Goal: Task Accomplishment & Management: Manage account settings

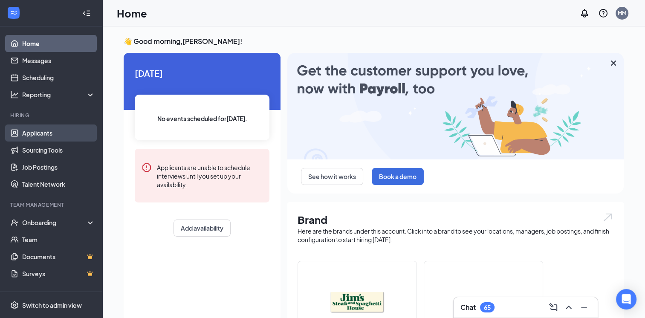
click at [41, 132] on link "Applicants" at bounding box center [58, 132] width 73 height 17
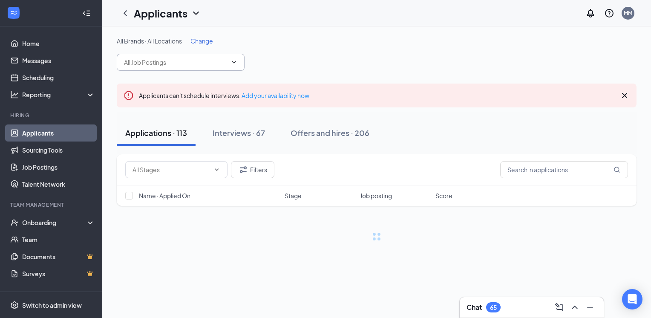
click at [162, 60] on input "text" at bounding box center [175, 62] width 103 height 9
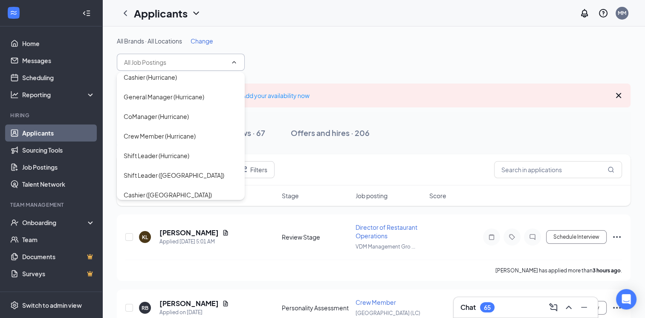
scroll to position [260, 0]
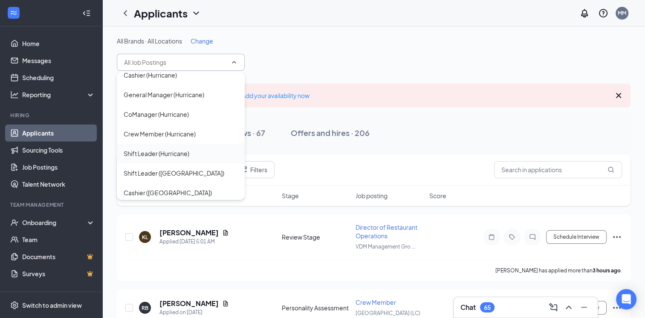
click at [142, 149] on div "Shift Leader (Hurricane)" at bounding box center [157, 153] width 66 height 9
type input "Shift Leader (Hurricane)"
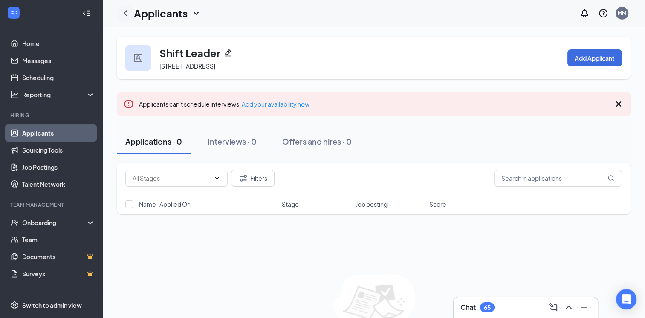
click at [125, 14] on icon "ChevronLeft" at bounding box center [125, 13] width 3 height 6
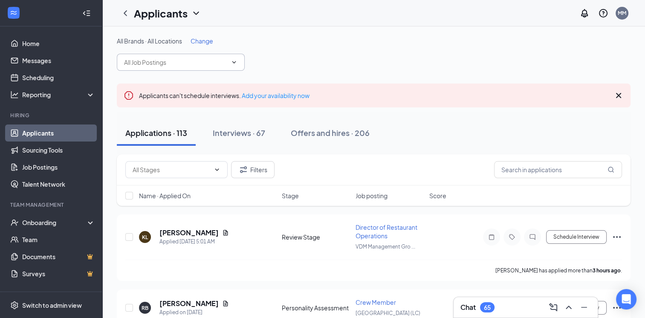
click at [158, 59] on input "text" at bounding box center [175, 62] width 103 height 9
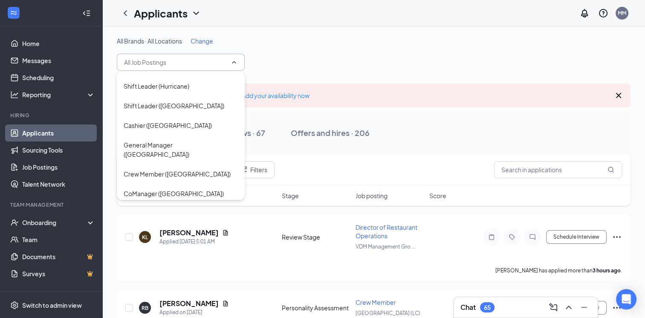
scroll to position [325, 0]
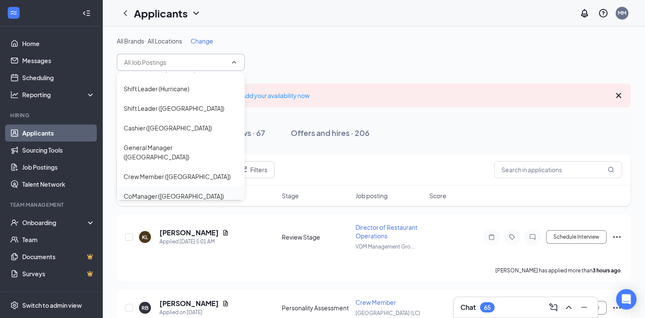
click at [145, 191] on div "CoManager ([GEOGRAPHIC_DATA])" at bounding box center [174, 195] width 100 height 9
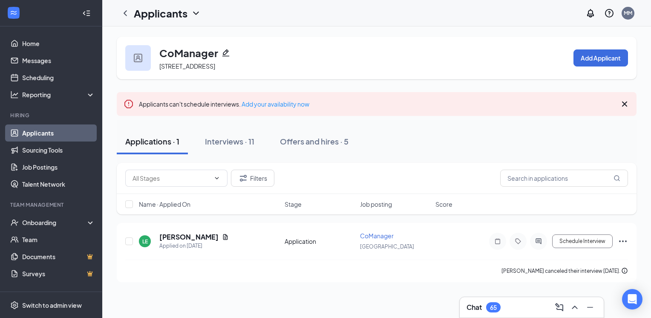
click at [127, 18] on icon "ChevronLeft" at bounding box center [125, 13] width 10 height 10
click at [135, 17] on h1 "Applicants" at bounding box center [161, 13] width 54 height 14
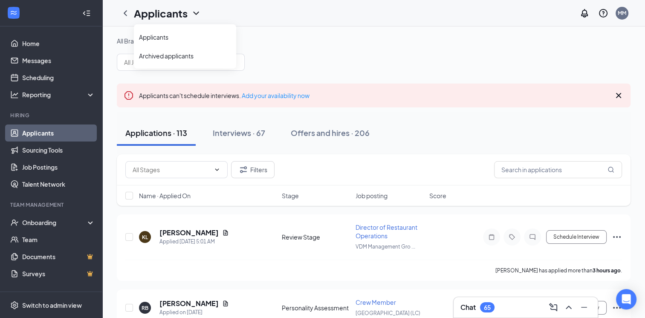
click at [287, 56] on div "All Brands · All Locations Change" at bounding box center [373, 54] width 513 height 34
click at [227, 60] on input "text" at bounding box center [175, 62] width 103 height 9
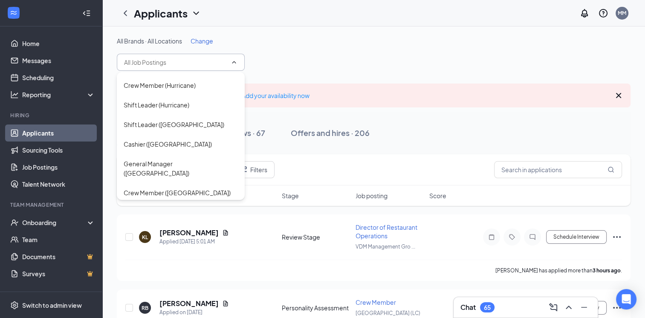
scroll to position [310, 0]
click at [149, 157] on div "General Manager ([GEOGRAPHIC_DATA])" at bounding box center [181, 166] width 114 height 19
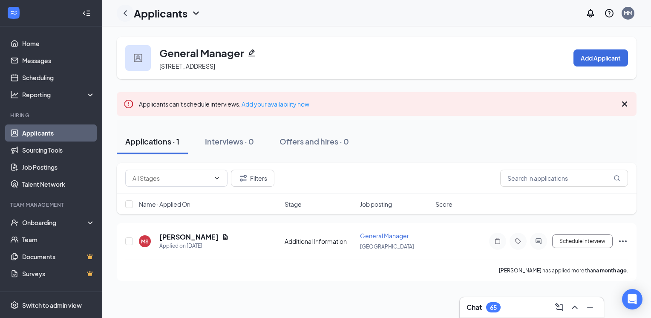
click at [124, 15] on icon "ChevronLeft" at bounding box center [125, 13] width 10 height 10
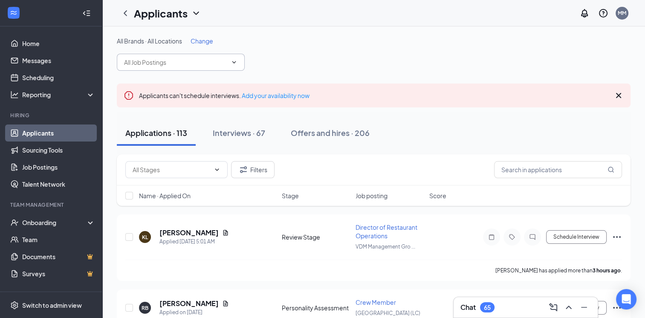
click at [202, 63] on input "text" at bounding box center [175, 62] width 103 height 9
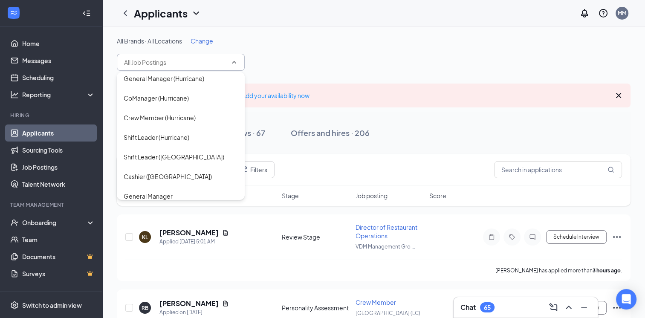
scroll to position [271, 0]
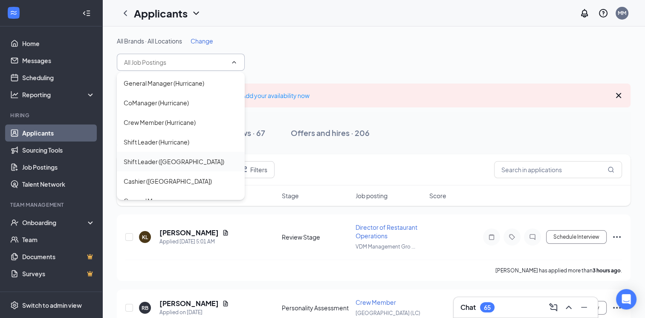
click at [143, 157] on div "Shift Leader ([GEOGRAPHIC_DATA])" at bounding box center [174, 161] width 101 height 9
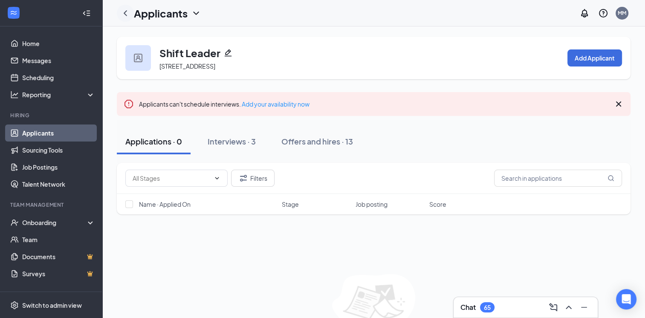
click at [126, 16] on icon "ChevronLeft" at bounding box center [125, 13] width 10 height 10
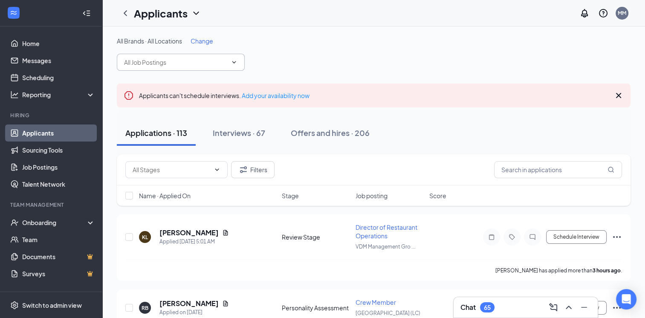
click at [223, 59] on input "text" at bounding box center [175, 62] width 103 height 9
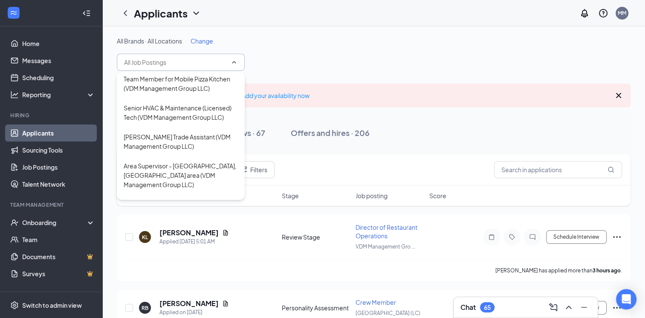
scroll to position [516, 0]
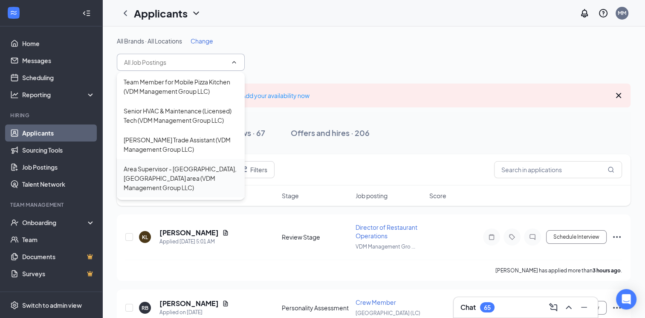
click at [168, 164] on div "Area Supervisor - [GEOGRAPHIC_DATA], [GEOGRAPHIC_DATA] area (VDM Management Gro…" at bounding box center [181, 178] width 114 height 28
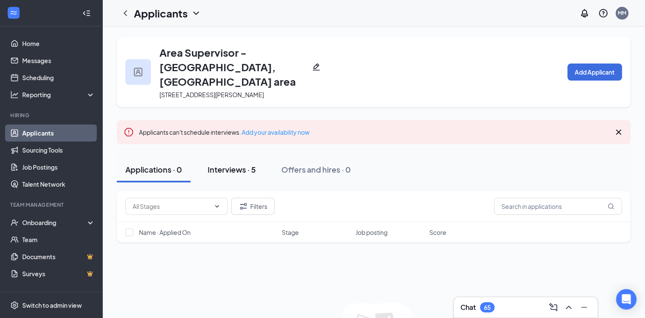
click at [241, 164] on div "Interviews · 5" at bounding box center [231, 169] width 48 height 11
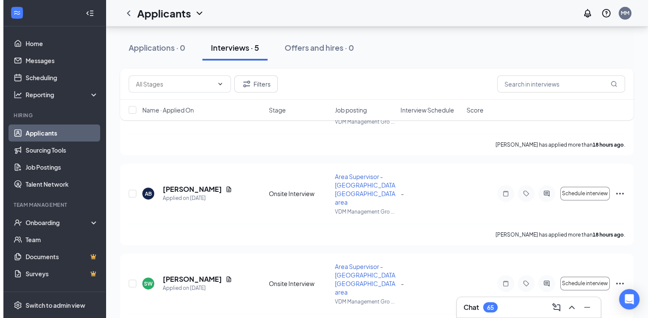
scroll to position [284, 0]
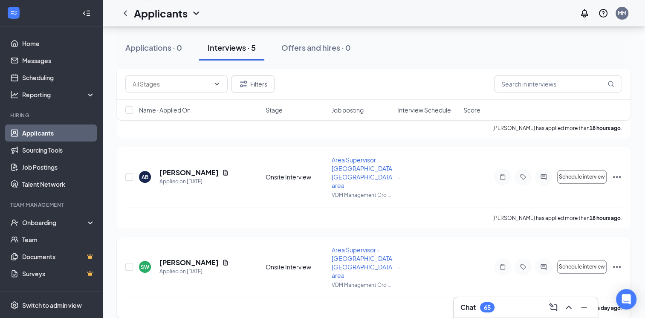
click at [541, 264] on icon "ActiveChat" at bounding box center [543, 267] width 6 height 6
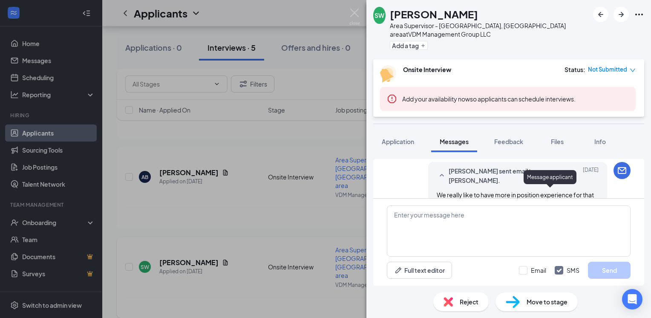
scroll to position [569, 0]
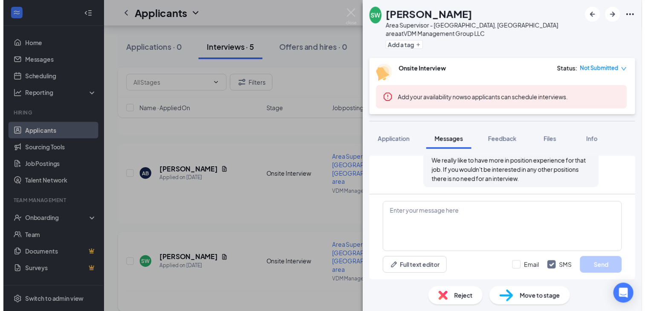
scroll to position [569, 0]
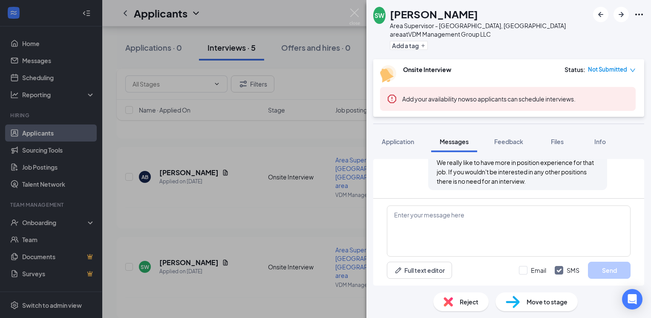
click at [460, 302] on span "Reject" at bounding box center [469, 301] width 19 height 9
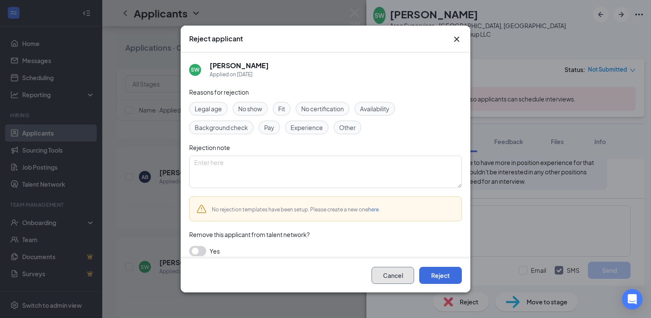
click at [388, 276] on button "Cancel" at bounding box center [392, 275] width 43 height 17
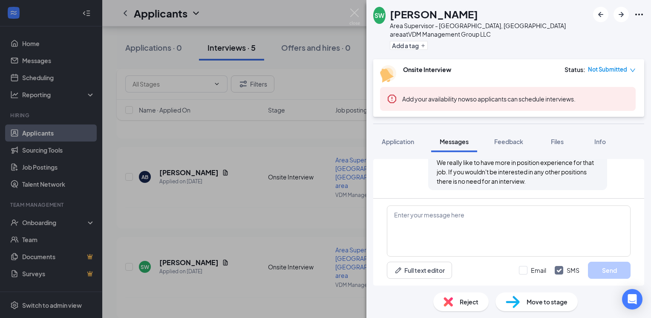
click at [349, 13] on img at bounding box center [354, 17] width 11 height 17
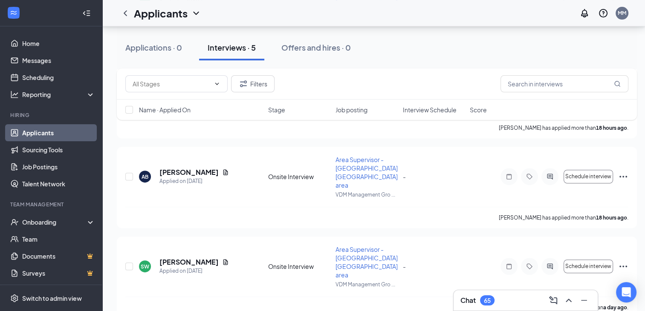
scroll to position [290, 0]
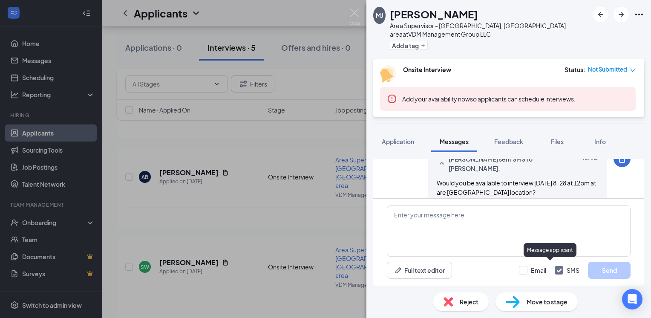
scroll to position [249, 0]
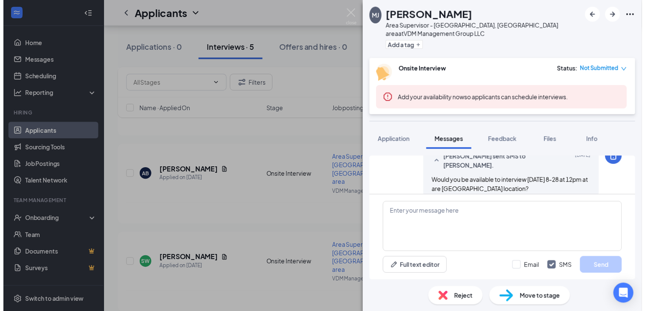
scroll to position [249, 0]
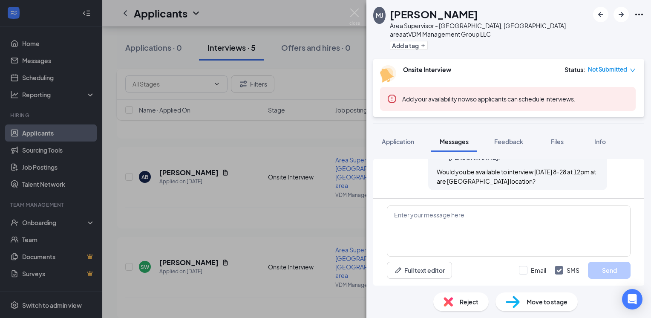
click at [354, 14] on img at bounding box center [354, 17] width 11 height 17
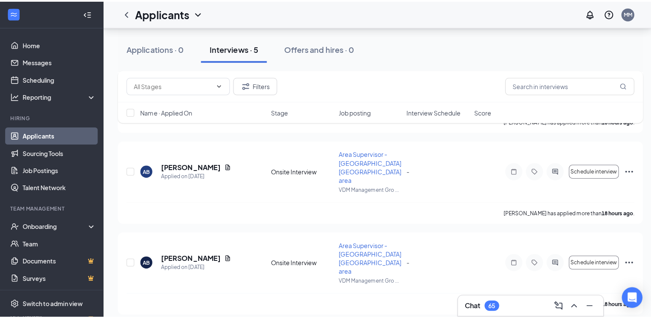
scroll to position [179, 0]
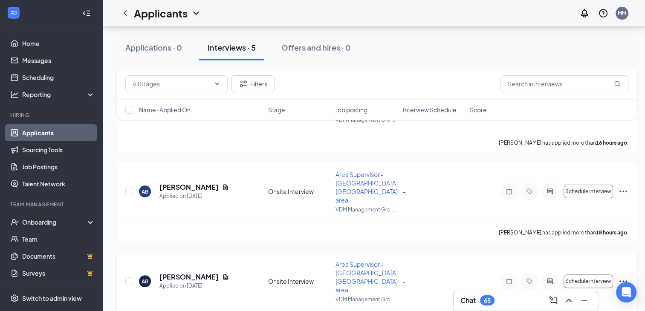
click at [178, 273] on h5 "[PERSON_NAME]" at bounding box center [188, 277] width 59 height 9
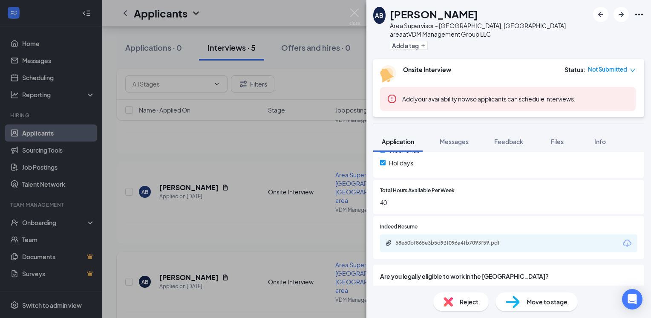
scroll to position [368, 0]
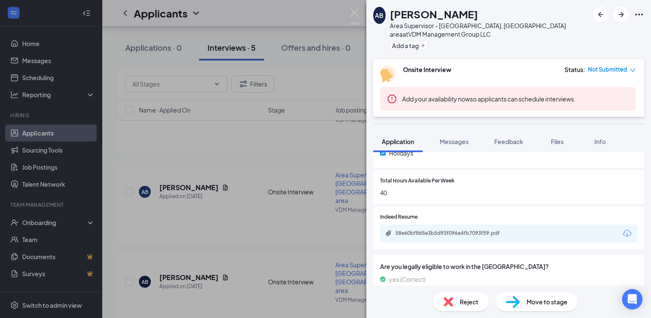
click at [488, 231] on div "58e60bf865e3b5d93f096a4fb7093f59.pdf" at bounding box center [454, 233] width 119 height 7
click at [461, 302] on span "Reject" at bounding box center [469, 301] width 19 height 9
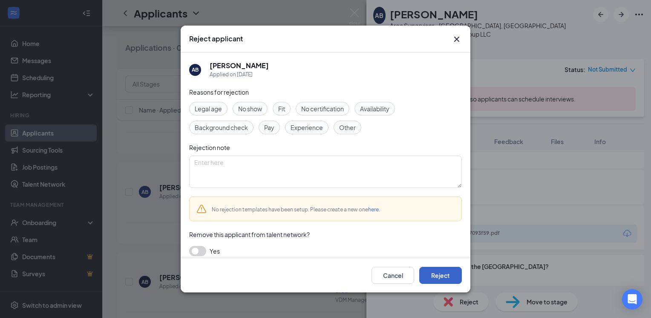
click at [445, 275] on button "Reject" at bounding box center [440, 275] width 43 height 17
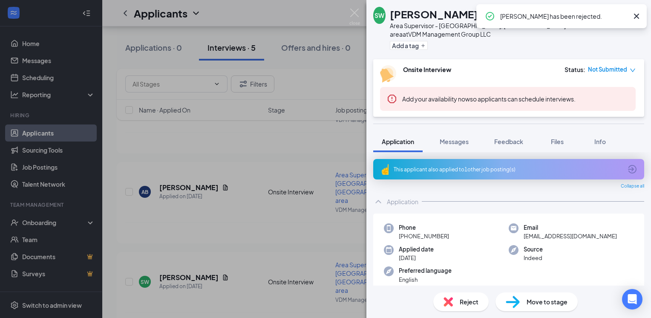
click at [351, 16] on img at bounding box center [354, 17] width 11 height 17
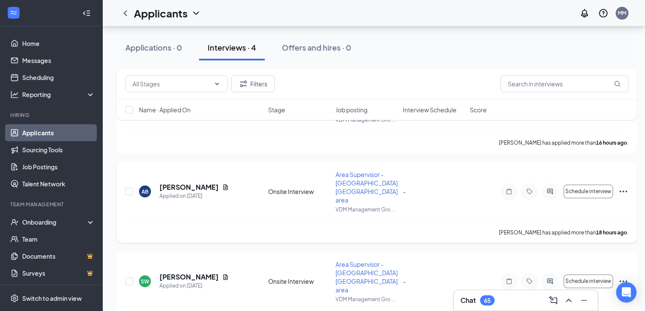
click at [177, 183] on h5 "[PERSON_NAME]" at bounding box center [188, 187] width 59 height 9
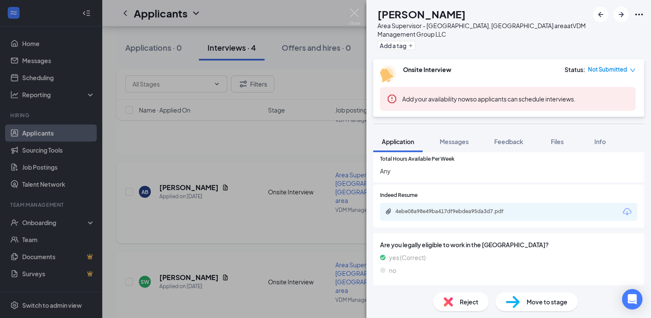
scroll to position [391, 0]
click at [491, 210] on div "4ebe08a98e49ba417df9ebdea95da3d7.pdf" at bounding box center [454, 210] width 119 height 7
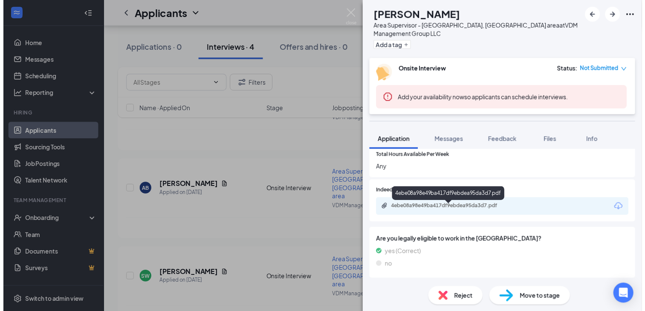
scroll to position [388, 0]
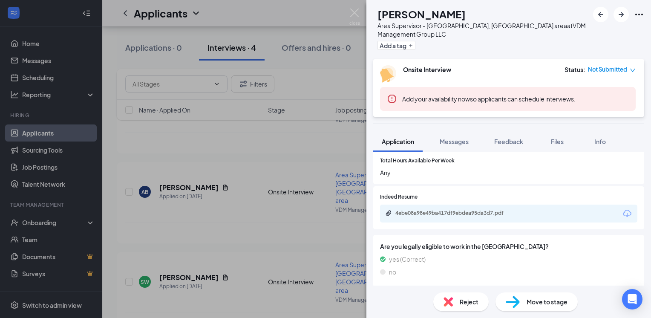
click at [353, 13] on img at bounding box center [354, 17] width 11 height 17
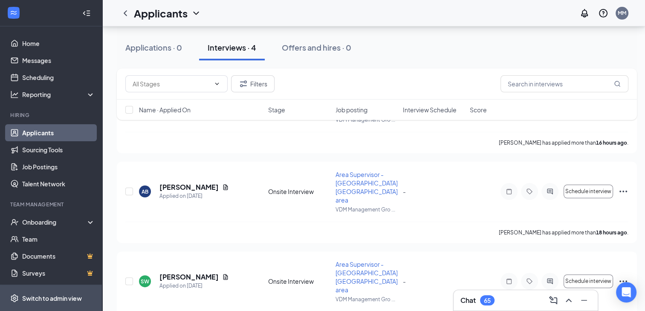
click at [49, 301] on div "Switch to admin view" at bounding box center [52, 298] width 60 height 9
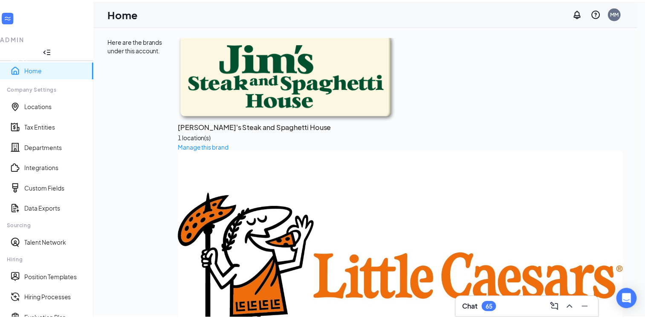
scroll to position [21, 0]
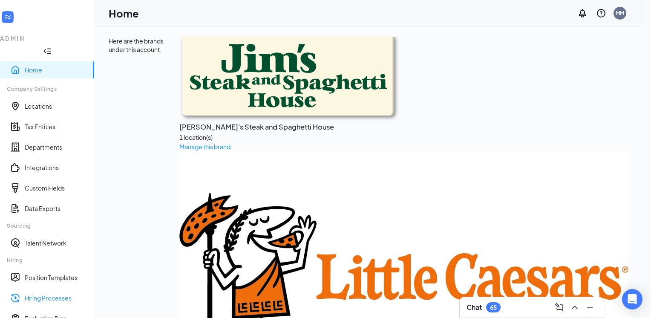
click at [39, 294] on link "Hiring Processes" at bounding box center [56, 298] width 63 height 9
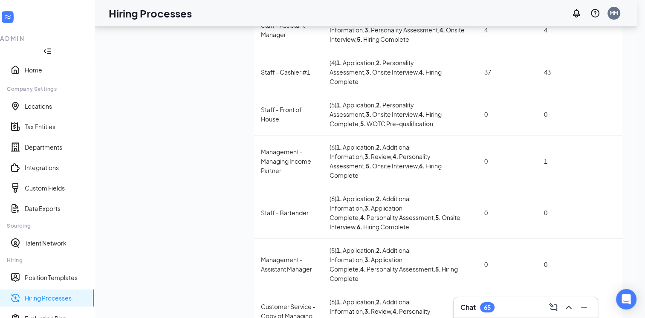
scroll to position [101, 0]
click at [261, 147] on div "Management - Managing Income Partner" at bounding box center [288, 161] width 55 height 28
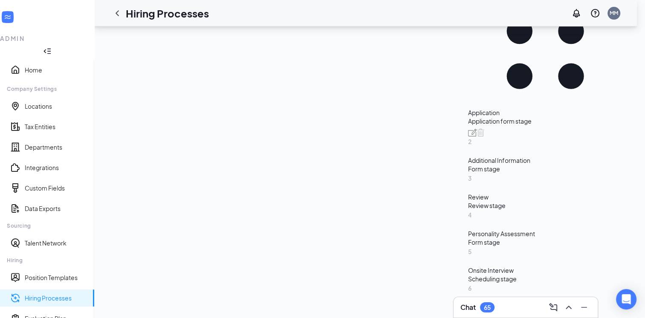
scroll to position [174, 0]
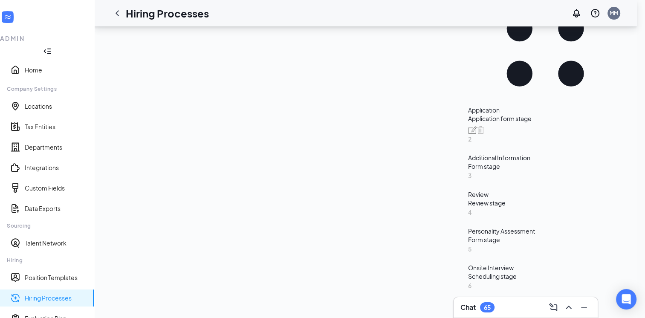
click at [53, 294] on link "Hiring Processes" at bounding box center [56, 298] width 63 height 9
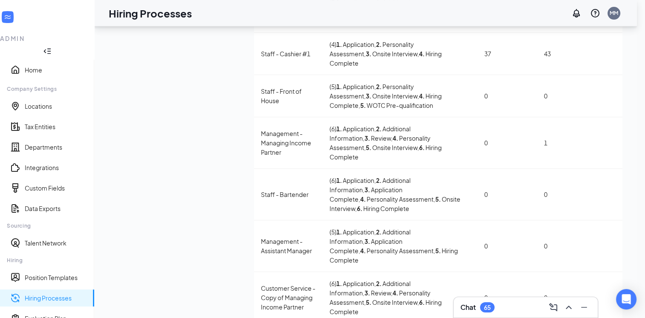
scroll to position [133, 0]
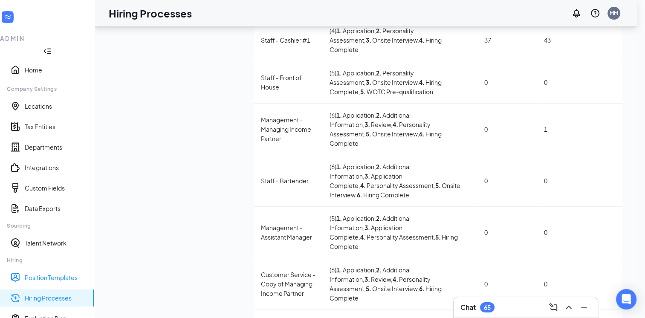
click at [59, 273] on link "Position Templates" at bounding box center [56, 277] width 63 height 9
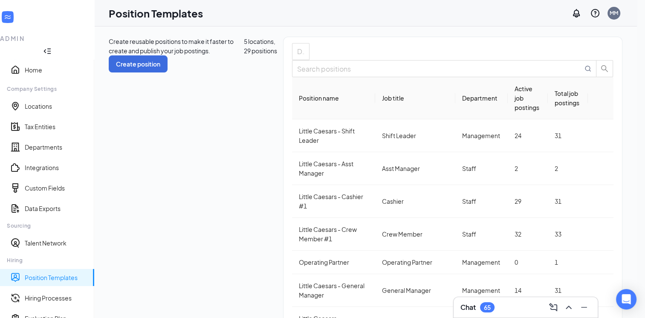
scroll to position [49, 0]
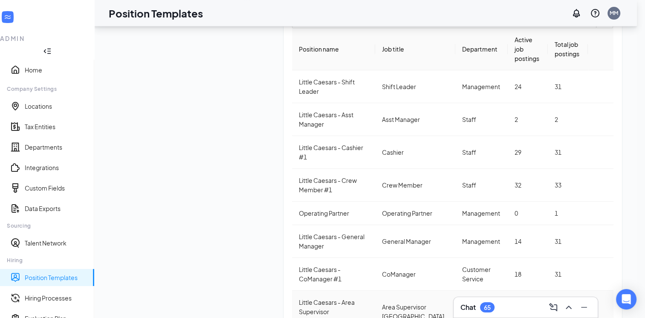
click at [299, 297] on div "Little Caesars - Area Supervisor [GEOGRAPHIC_DATA] WV area" at bounding box center [333, 315] width 69 height 37
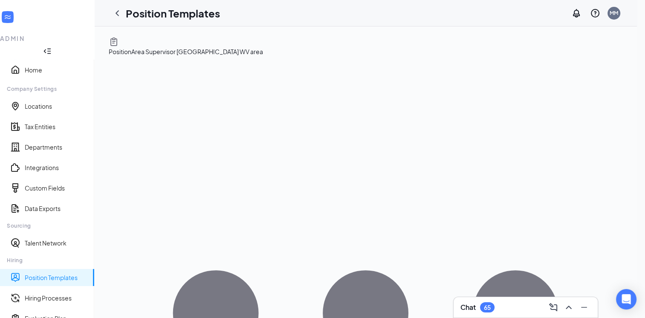
click at [51, 273] on link "Position Templates" at bounding box center [56, 277] width 63 height 9
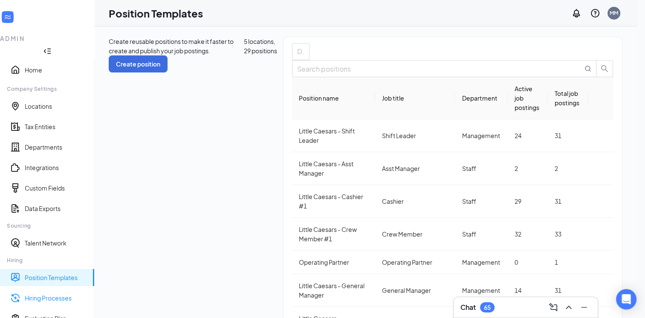
click at [50, 294] on link "Hiring Processes" at bounding box center [56, 298] width 63 height 9
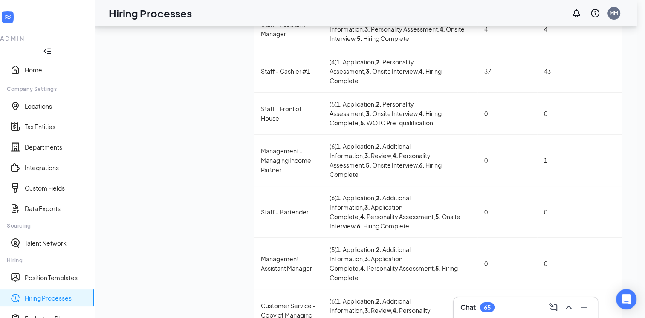
scroll to position [102, 0]
click at [261, 300] on div "Customer Service - Copy of Managing Income Partner" at bounding box center [288, 314] width 55 height 28
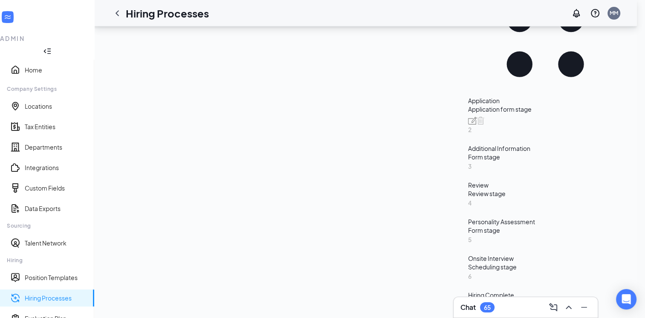
scroll to position [184, 0]
click at [52, 294] on link "Hiring Processes" at bounding box center [56, 298] width 63 height 9
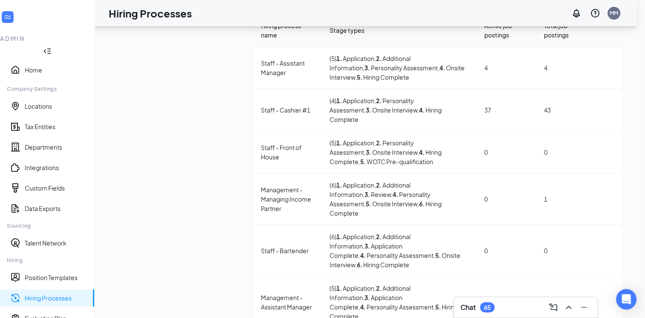
scroll to position [64, 0]
click at [610, 73] on icon "Ellipses" at bounding box center [614, 72] width 8 height 2
click at [565, 135] on span "View job postings" at bounding box center [555, 131] width 49 height 8
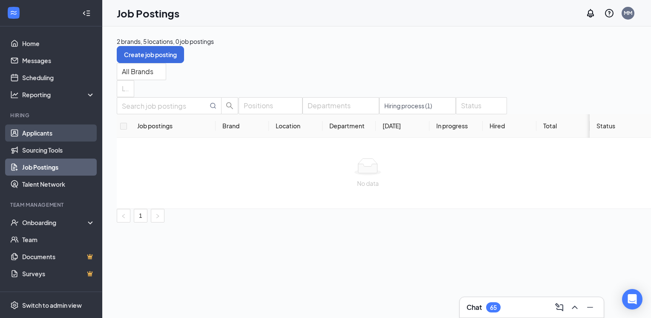
click at [40, 138] on link "Applicants" at bounding box center [58, 132] width 73 height 17
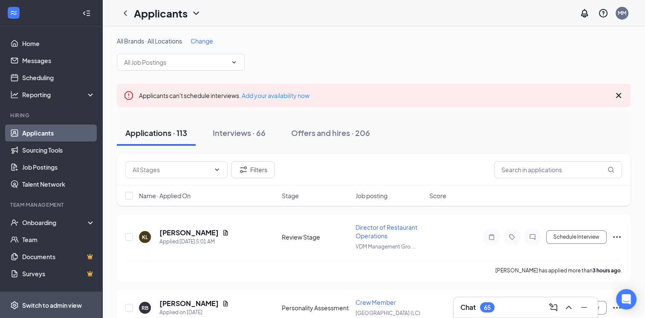
click at [50, 304] on div "Switch to admin view" at bounding box center [52, 305] width 60 height 9
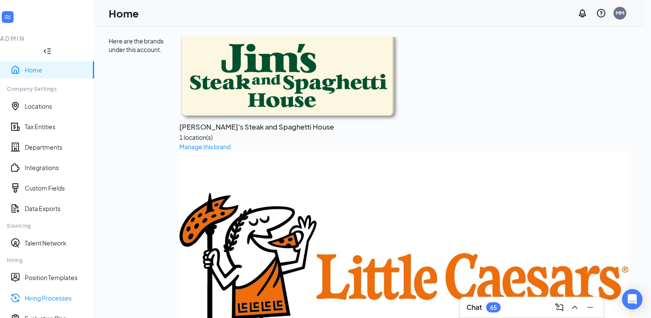
click at [49, 294] on link "Hiring Processes" at bounding box center [56, 298] width 63 height 9
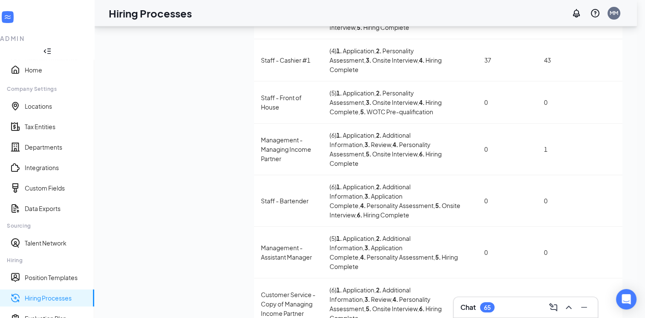
scroll to position [133, 0]
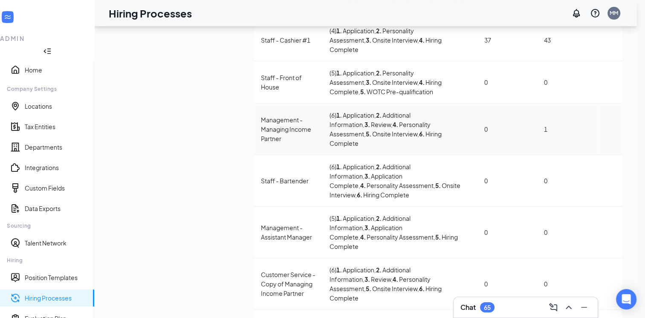
click at [610, 133] on icon "Ellipses" at bounding box center [614, 134] width 8 height 2
click at [545, 148] on span "View job postings" at bounding box center [555, 145] width 49 height 8
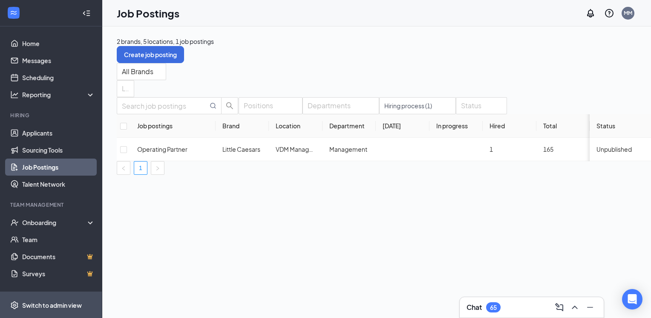
click at [60, 302] on div "Switch to admin view" at bounding box center [52, 305] width 60 height 9
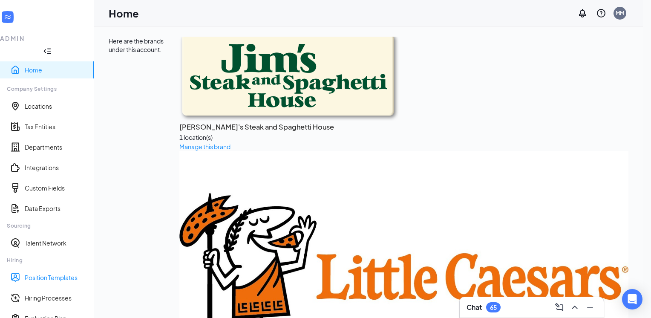
click at [44, 273] on link "Position Templates" at bounding box center [56, 277] width 63 height 9
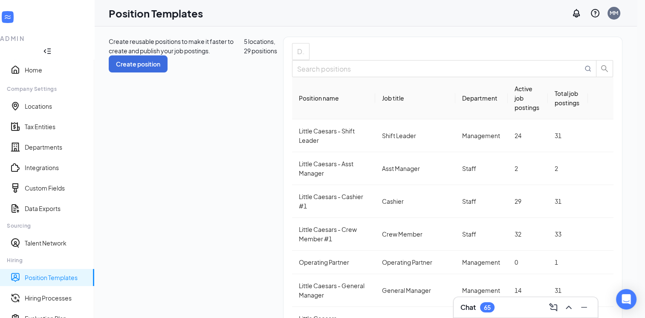
click at [541, 236] on span "View job postings" at bounding box center [555, 232] width 49 height 8
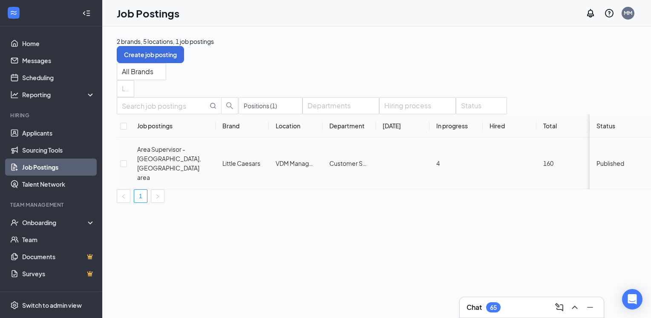
click at [650, 161] on icon "Ellipses" at bounding box center [661, 162] width 3 height 3
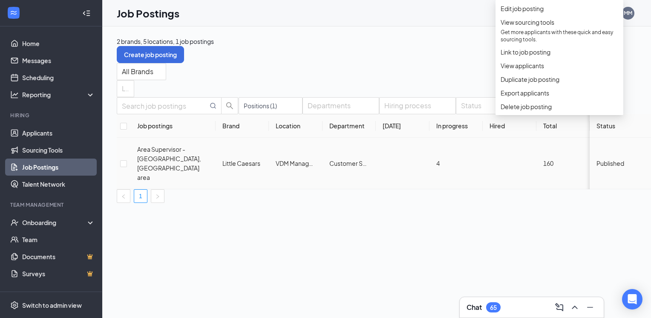
click at [150, 261] on div "2 brands, 5 locations, 1 job postings Create job posting All Brands Locations P…" at bounding box center [393, 171] width 583 height 291
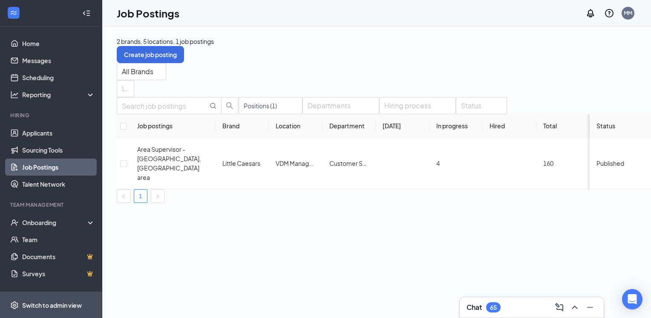
click at [51, 306] on div "Switch to admin view" at bounding box center [52, 305] width 60 height 9
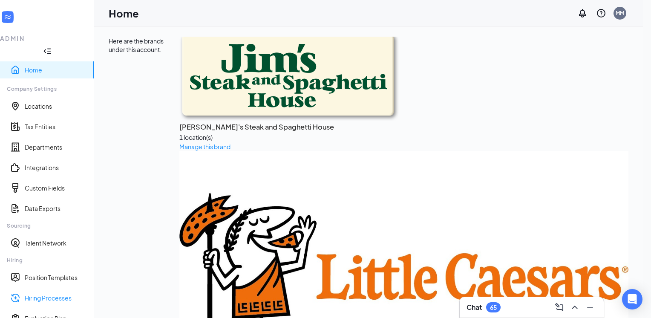
click at [40, 294] on link "Hiring Processes" at bounding box center [56, 298] width 63 height 9
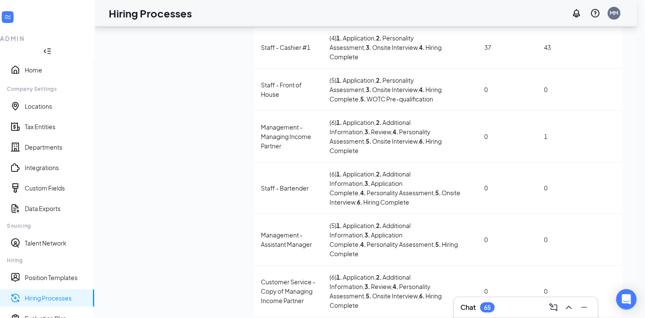
scroll to position [133, 0]
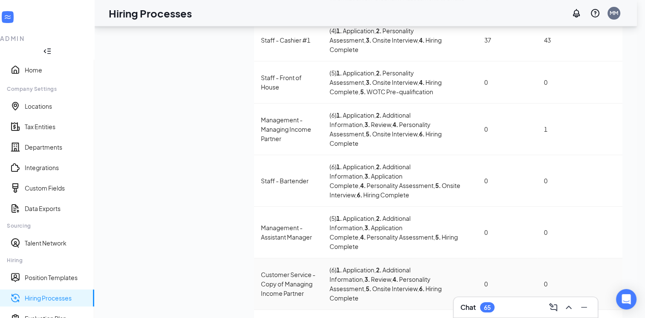
click at [610, 288] on icon "Ellipses" at bounding box center [614, 289] width 8 height 2
click at [540, 199] on span "Edit" at bounding box center [536, 200] width 11 height 8
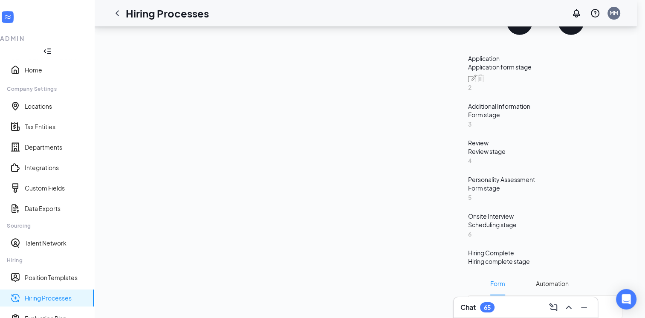
scroll to position [226, 0]
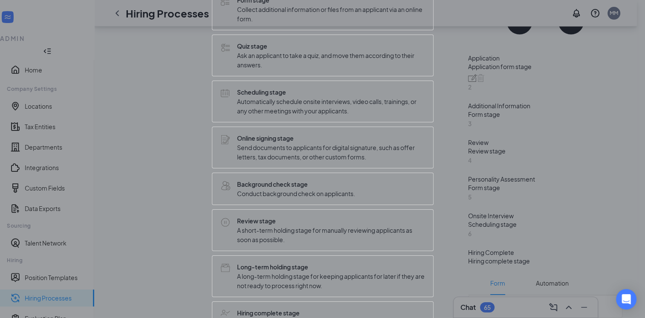
scroll to position [170, 0]
click at [271, 225] on span "A short-term holding stage for manually reviewing applicants as soon as possibl…" at bounding box center [330, 234] width 187 height 19
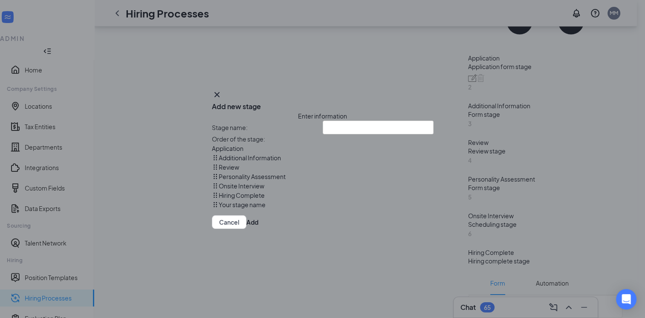
scroll to position [0, 0]
click at [315, 200] on div "Hiring Complete" at bounding box center [267, 194] width 111 height 9
click at [322, 190] on div "Onsite Interview" at bounding box center [267, 185] width 111 height 9
drag, startPoint x: 331, startPoint y: 222, endPoint x: 277, endPoint y: 246, distance: 58.3
click at [277, 229] on div "Add new stage Enter information Stage name: Order of the stage: Application Add…" at bounding box center [323, 158] width 222 height 139
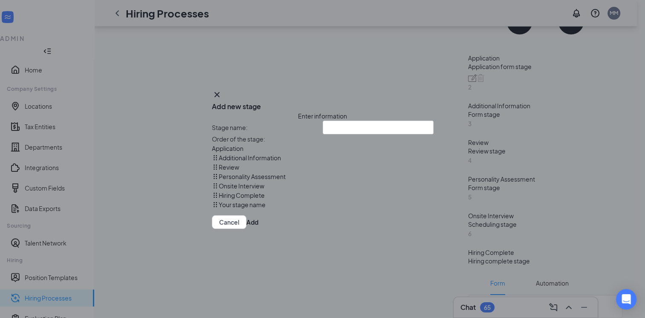
click at [292, 209] on div "Order of the stage: Application Additional Information Review Personality Asses…" at bounding box center [323, 171] width 222 height 75
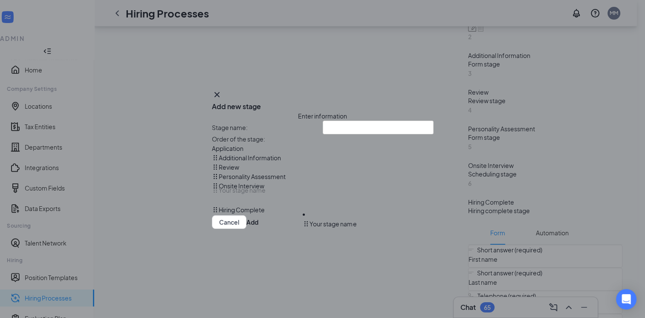
scroll to position [271, 0]
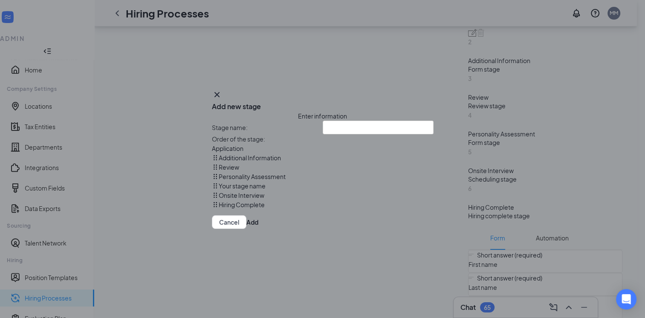
click at [322, 190] on div "Your stage name" at bounding box center [267, 185] width 111 height 9
click at [322, 189] on div "Your stage name" at bounding box center [267, 185] width 111 height 9
click at [258, 229] on button "Add" at bounding box center [252, 222] width 12 height 14
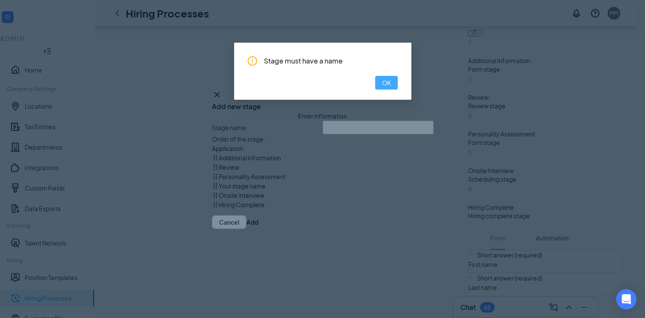
click at [389, 85] on span "OK" at bounding box center [386, 82] width 9 height 9
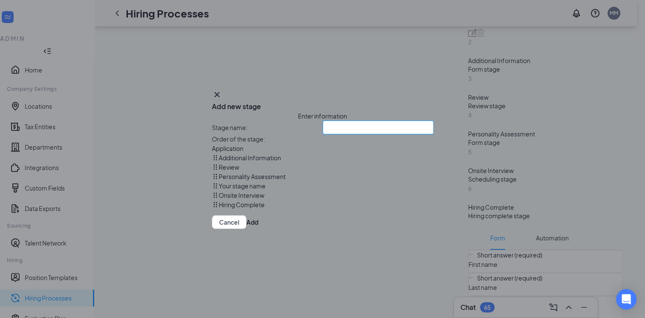
click at [322, 121] on input "text" at bounding box center [377, 128] width 111 height 14
type input "Review"
click at [258, 229] on button "Add" at bounding box center [252, 222] width 12 height 14
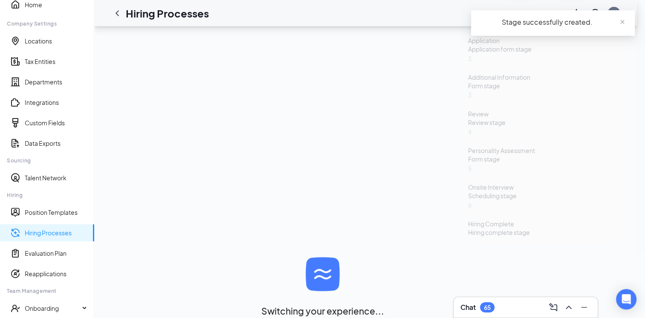
scroll to position [193, 0]
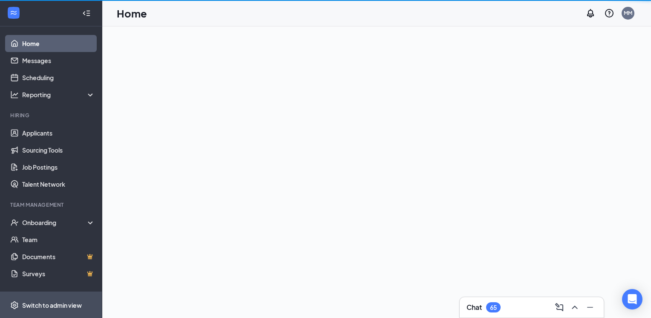
click at [44, 304] on div "Switch to admin view" at bounding box center [52, 305] width 60 height 9
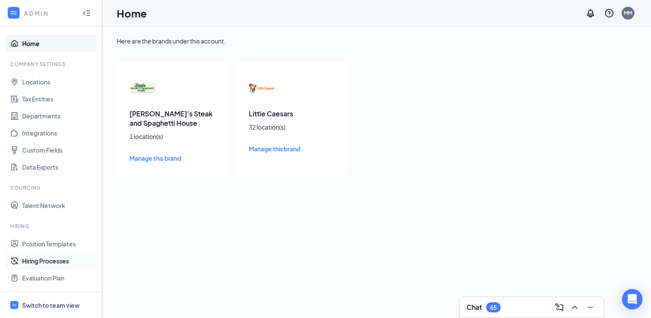
click at [43, 259] on link "Hiring Processes" at bounding box center [58, 260] width 73 height 17
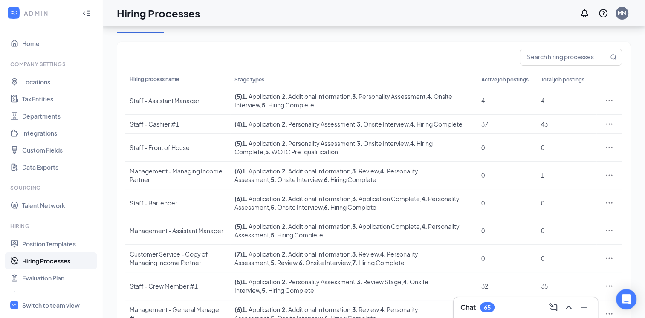
scroll to position [83, 0]
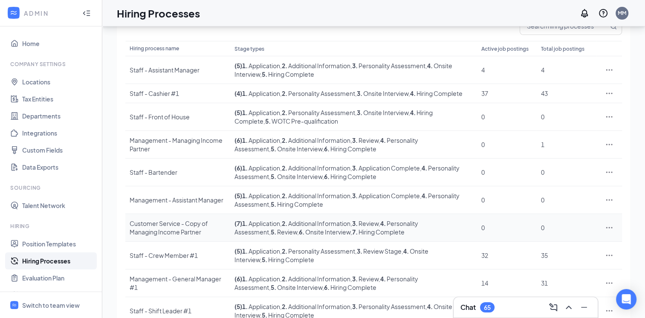
click at [172, 236] on div "Customer Service - Copy of Managing Income Partner" at bounding box center [178, 227] width 96 height 17
